Goal: Task Accomplishment & Management: Use online tool/utility

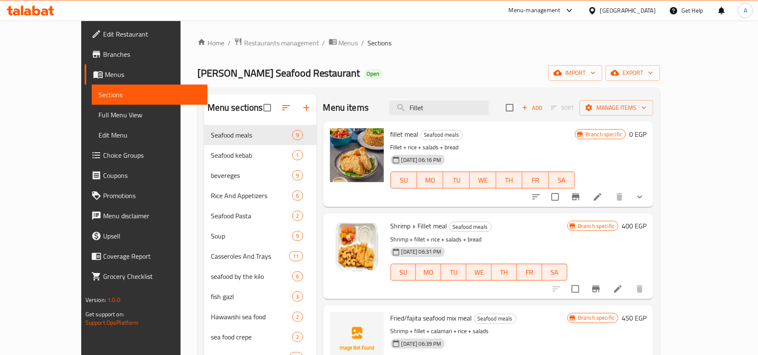
drag, startPoint x: 487, startPoint y: 100, endPoint x: 319, endPoint y: 108, distance: 168.1
click at [323, 108] on div "Menu items Fillet Add Sort Manage items" at bounding box center [488, 107] width 330 height 27
click at [460, 109] on input "Fillet" at bounding box center [438, 108] width 99 height 15
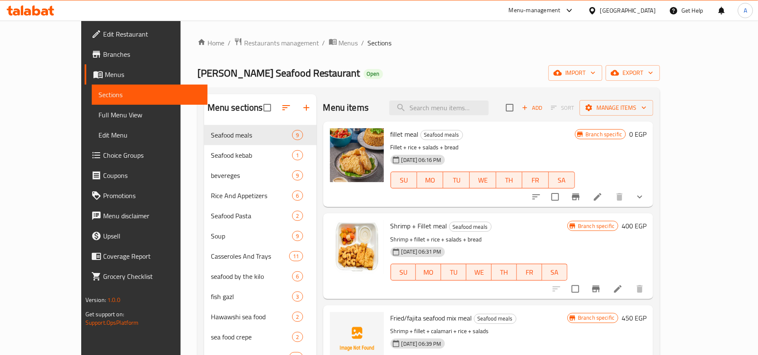
click at [545, 74] on div "Al Fawaz Seafood Restaurant Open import export" at bounding box center [428, 73] width 463 height 16
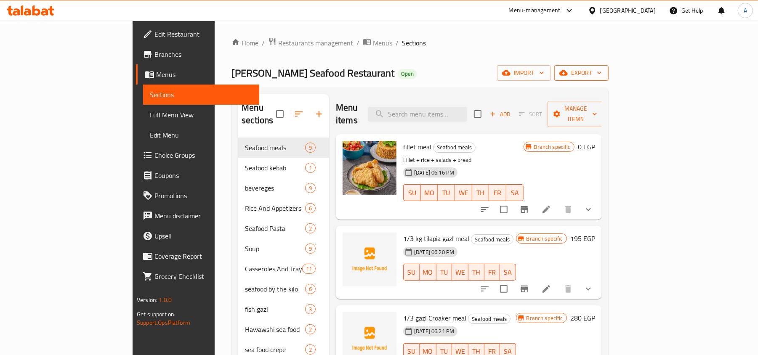
click at [602, 77] on span "export" at bounding box center [581, 73] width 41 height 11
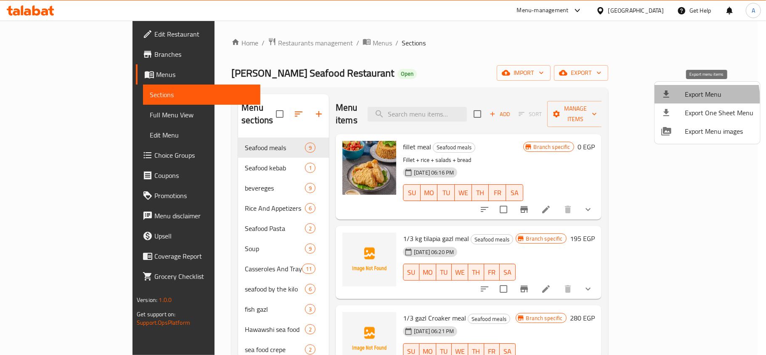
click at [687, 98] on span "Export Menu" at bounding box center [719, 94] width 69 height 10
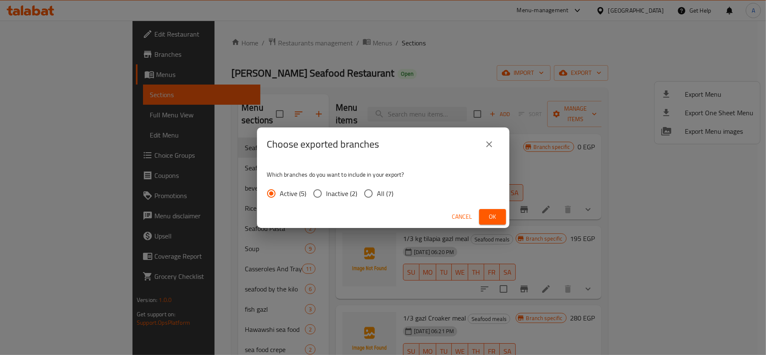
click at [381, 192] on span "All (7)" at bounding box center [386, 194] width 16 height 10
click at [378, 192] on input "All (7)" at bounding box center [369, 194] width 18 height 18
radio input "true"
click at [475, 213] on button "Cancel" at bounding box center [462, 217] width 27 height 16
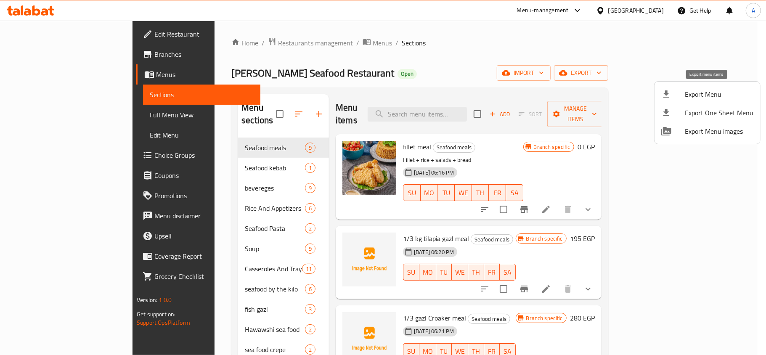
click at [710, 96] on span "Export Menu" at bounding box center [719, 94] width 69 height 10
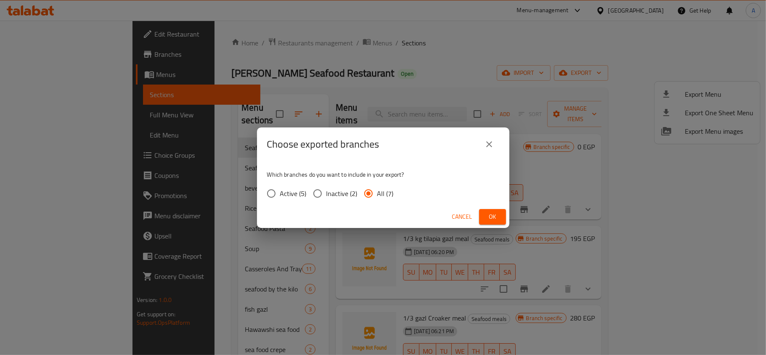
click at [389, 196] on span "All (7)" at bounding box center [386, 194] width 16 height 10
click at [378, 196] on input "All (7)" at bounding box center [369, 194] width 18 height 18
click at [495, 216] on span "Ok" at bounding box center [492, 217] width 13 height 11
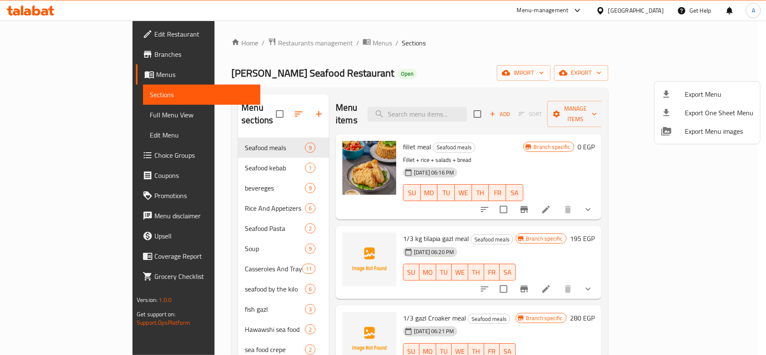
click at [660, 13] on div at bounding box center [383, 177] width 766 height 355
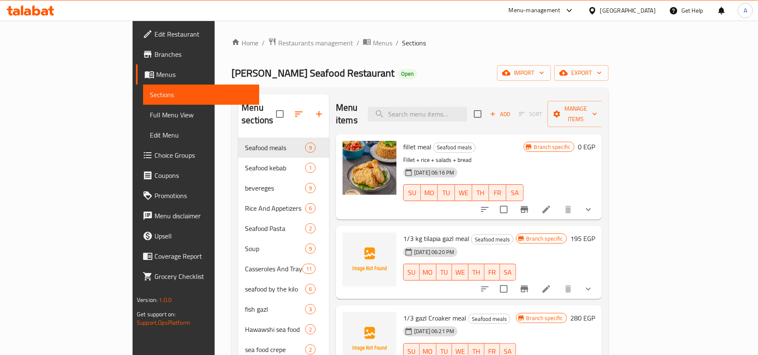
click at [652, 12] on div "[GEOGRAPHIC_DATA]" at bounding box center [628, 10] width 56 height 9
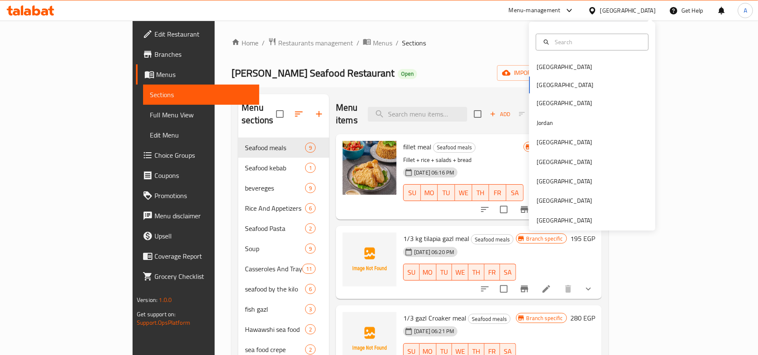
click at [154, 56] on span "Branches" at bounding box center [203, 54] width 98 height 10
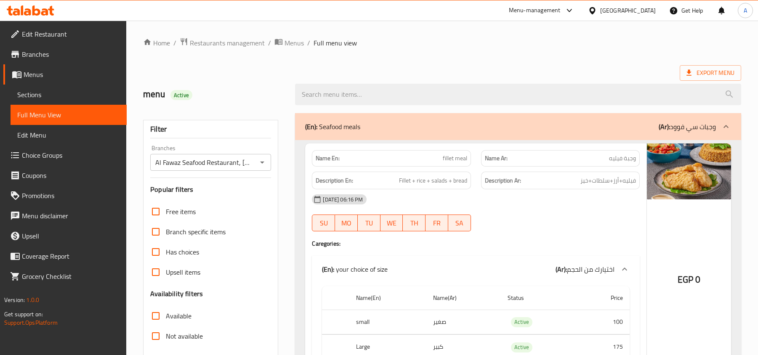
scroll to position [16074, 0]
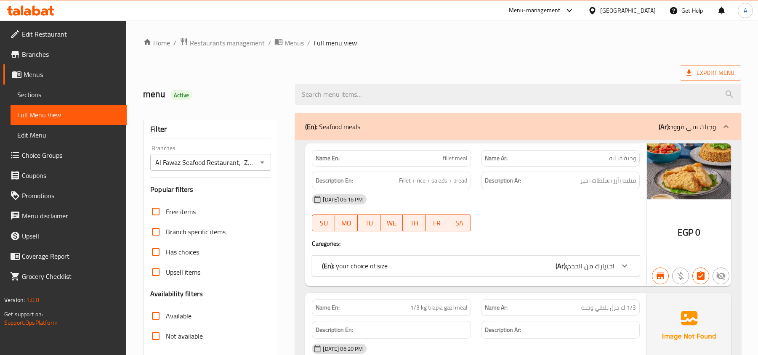
scroll to position [9886, 0]
